Goal: Task Accomplishment & Management: Manage account settings

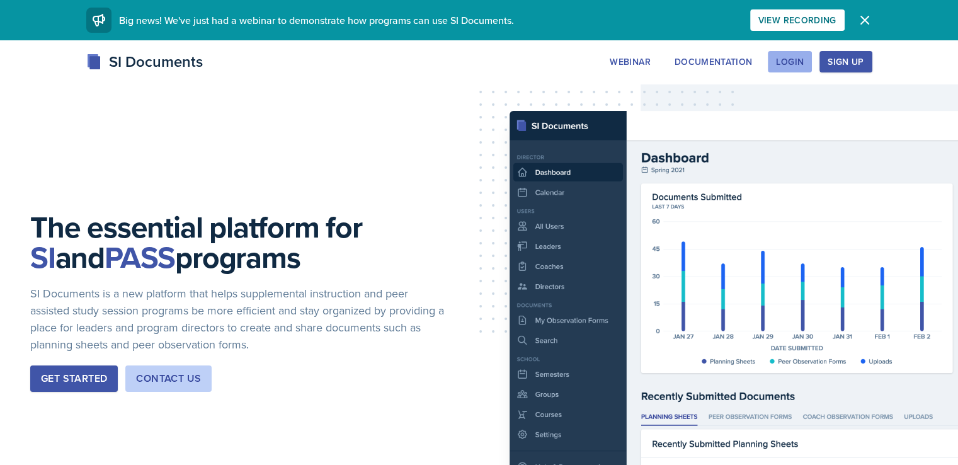
click at [804, 64] on div "Login" at bounding box center [790, 62] width 28 height 10
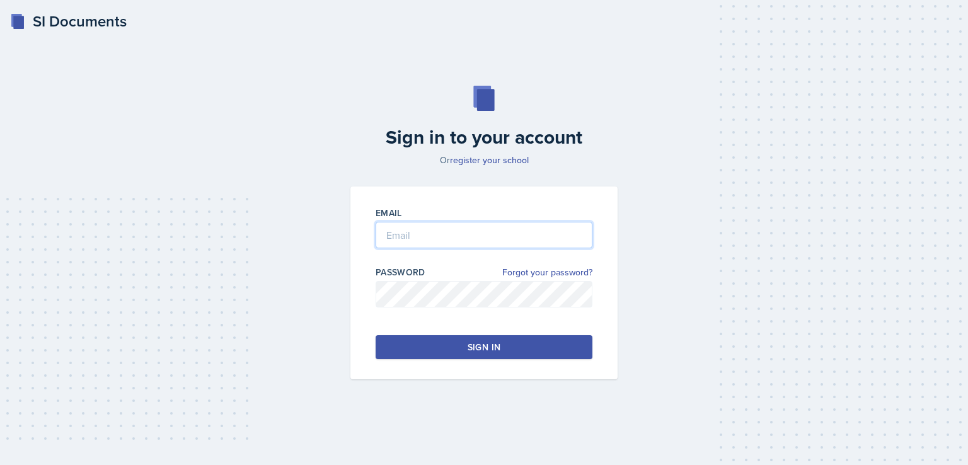
click at [415, 229] on input "email" at bounding box center [483, 235] width 217 height 26
type input "[EMAIL_ADDRESS][DOMAIN_NAME]"
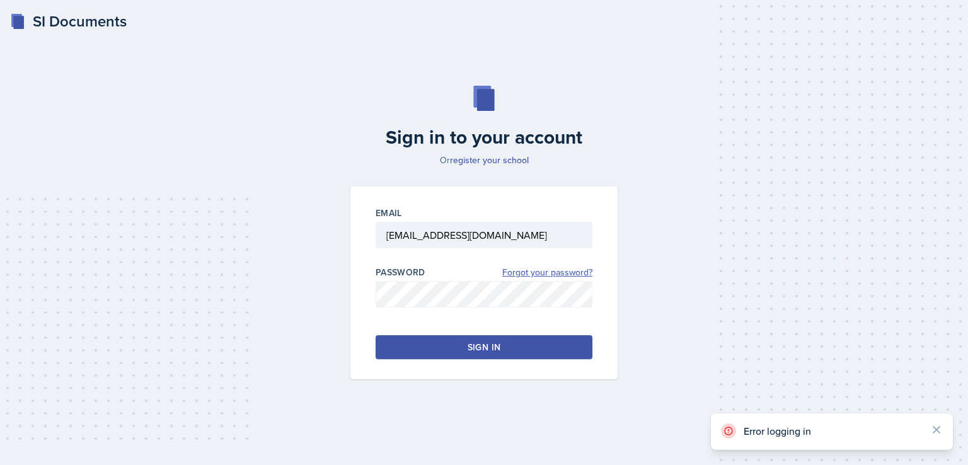
click at [524, 277] on link "Forgot your password?" at bounding box center [547, 272] width 90 height 13
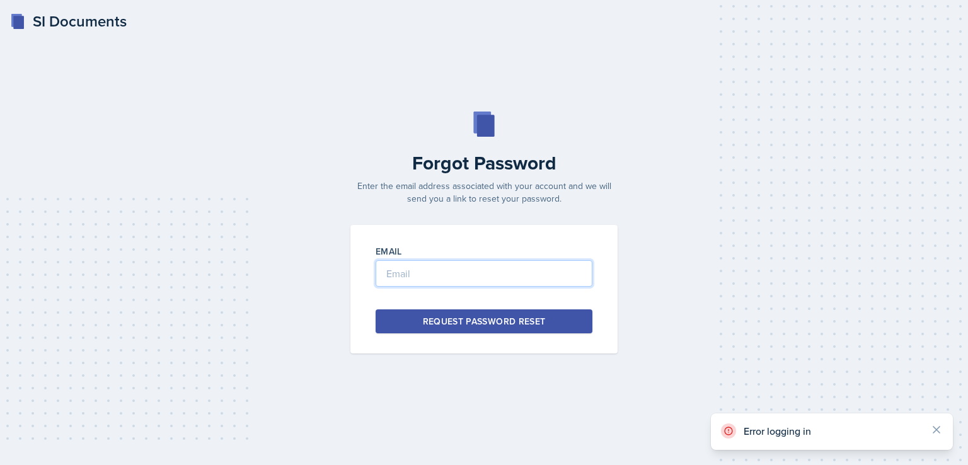
click at [517, 278] on input "email" at bounding box center [483, 273] width 217 height 26
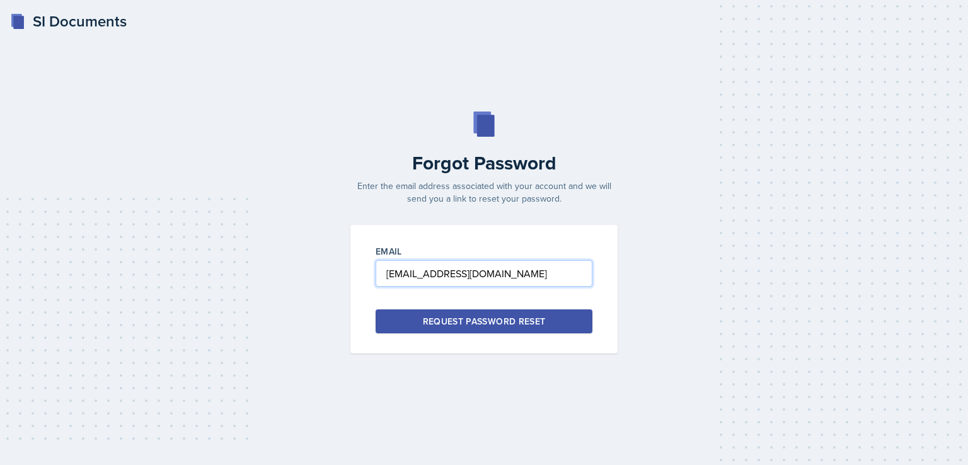
type input "[EMAIL_ADDRESS][DOMAIN_NAME]"
click at [499, 320] on div "Request Password Reset" at bounding box center [484, 321] width 123 height 13
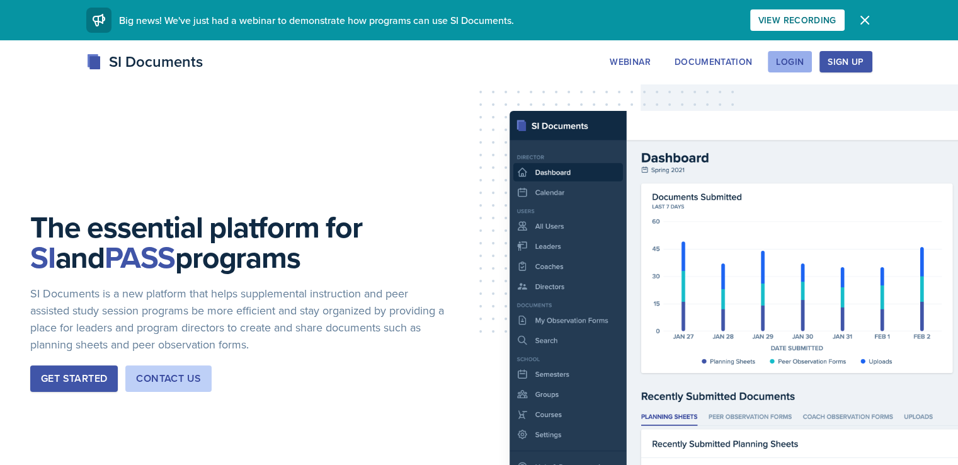
click at [804, 65] on div "Login" at bounding box center [790, 62] width 28 height 10
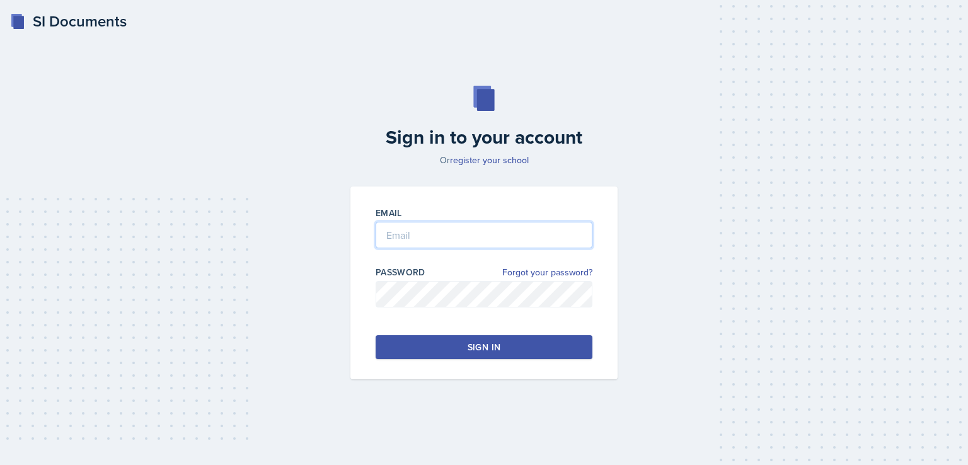
click at [433, 237] on input "email" at bounding box center [483, 235] width 217 height 26
type input "[EMAIL_ADDRESS][DOMAIN_NAME]"
click at [537, 236] on input "[EMAIL_ADDRESS][DOMAIN_NAME]" at bounding box center [483, 235] width 217 height 26
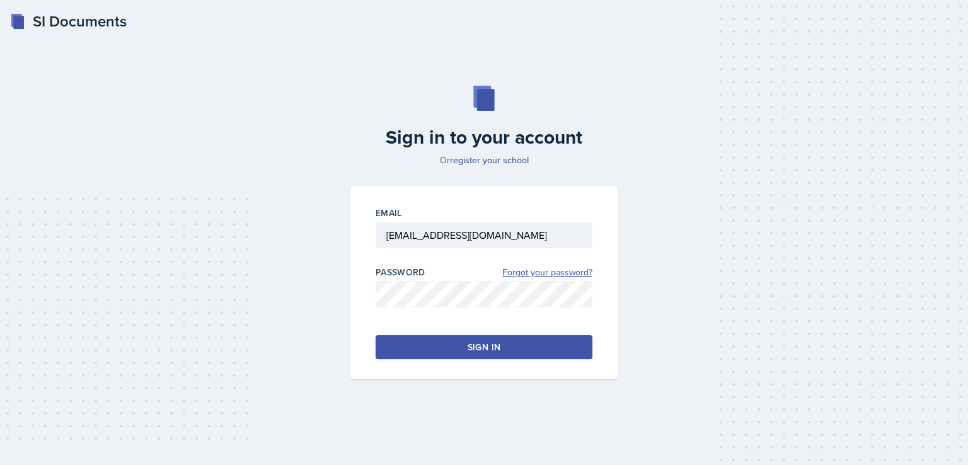
click at [565, 273] on link "Forgot your password?" at bounding box center [547, 272] width 90 height 13
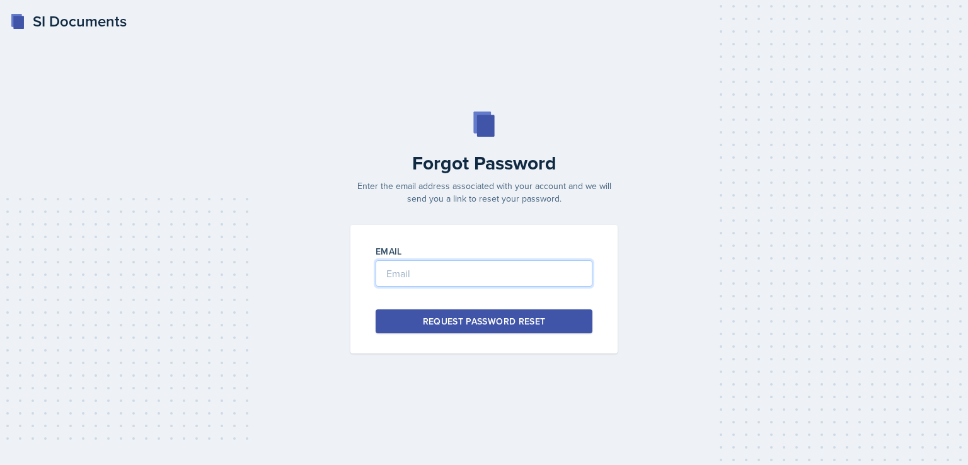
click at [549, 273] on input "email" at bounding box center [483, 273] width 217 height 26
paste input "[EMAIL_ADDRESS][DOMAIN_NAME]"
type input "[EMAIL_ADDRESS][DOMAIN_NAME]"
click at [505, 326] on div "Request Password Reset" at bounding box center [484, 321] width 123 height 13
